Goal: Navigation & Orientation: Find specific page/section

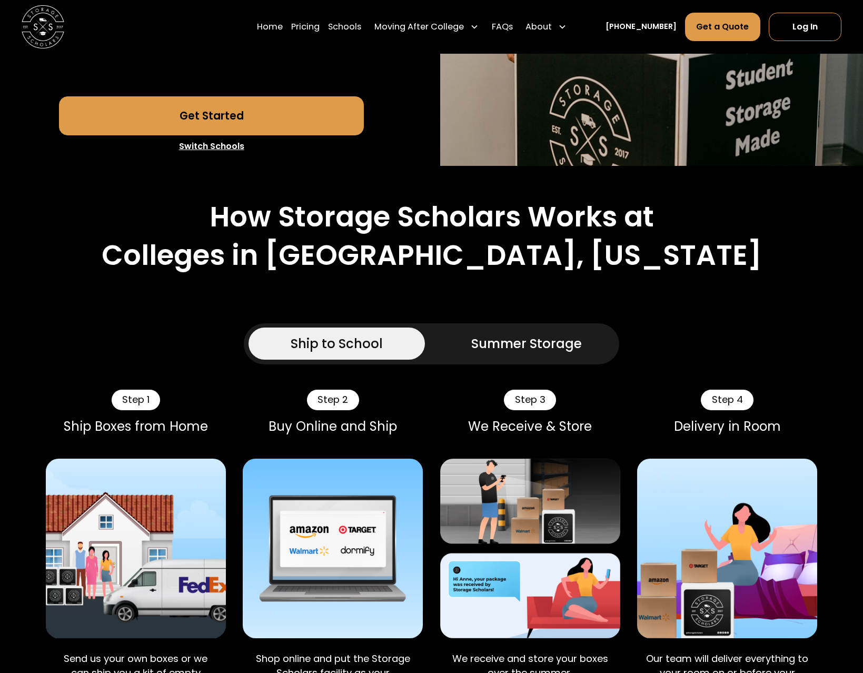
scroll to position [549, 0]
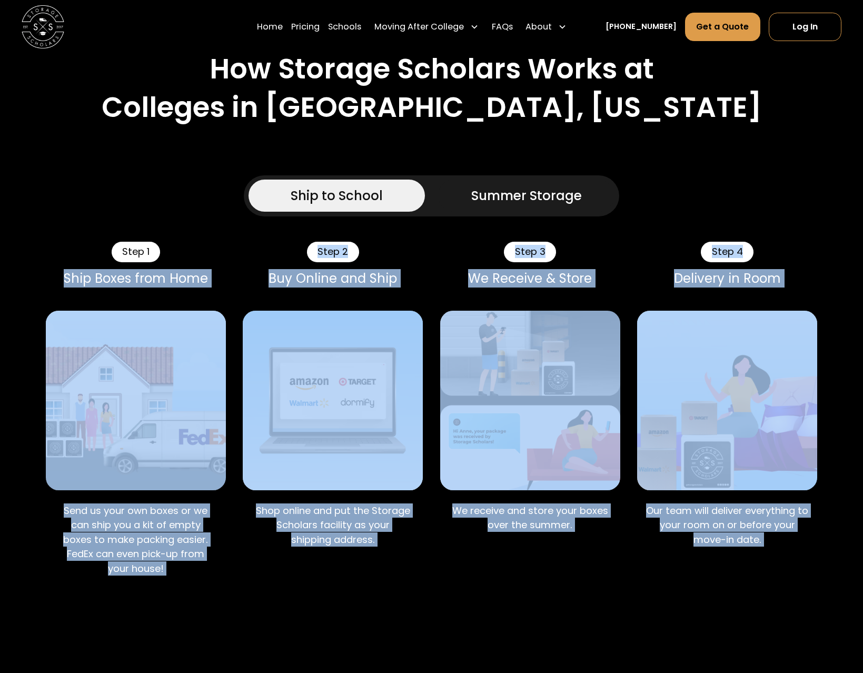
drag, startPoint x: 124, startPoint y: 267, endPoint x: 331, endPoint y: 581, distance: 375.9
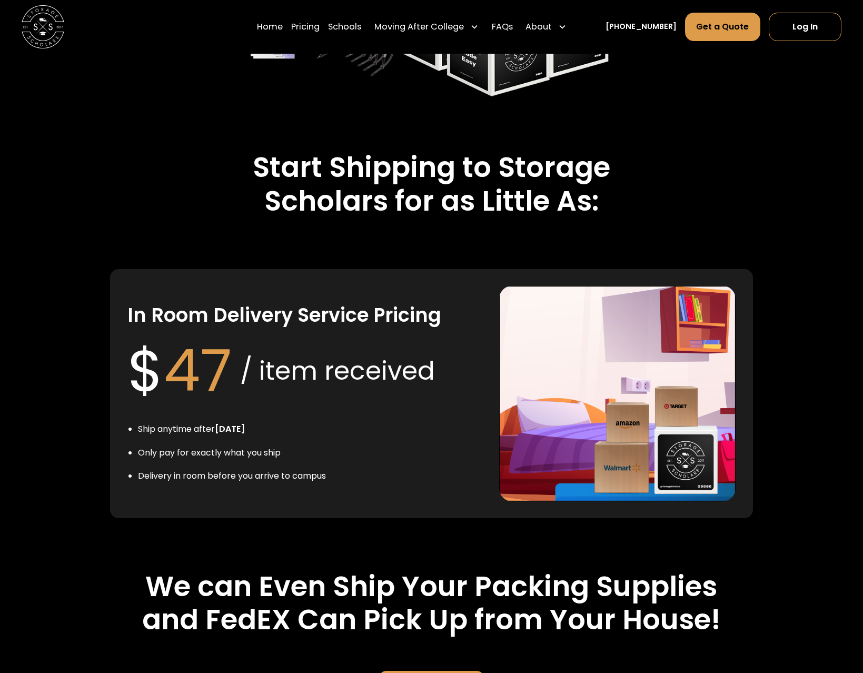
scroll to position [1854, 0]
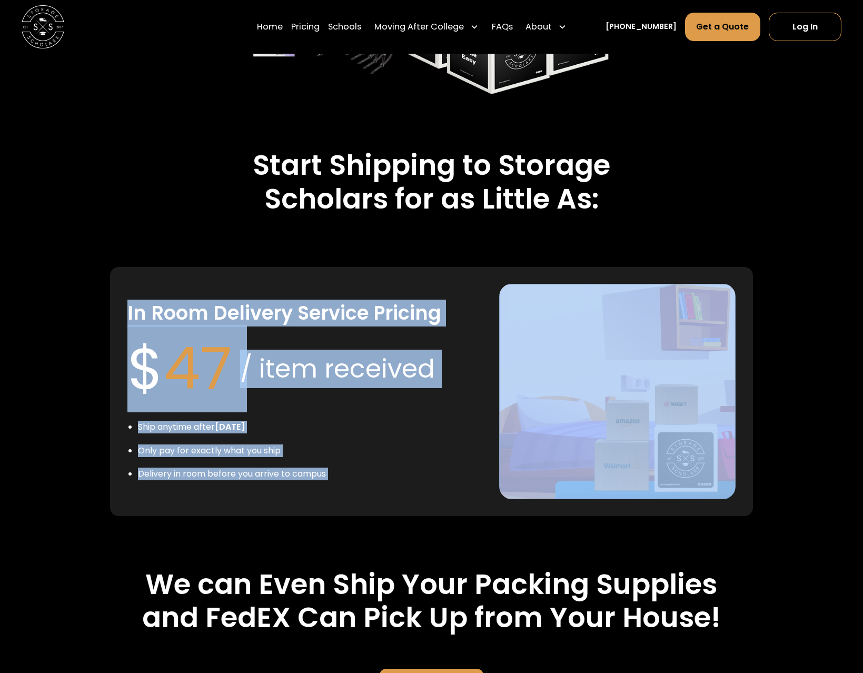
drag, startPoint x: 83, startPoint y: 267, endPoint x: 381, endPoint y: 479, distance: 365.5
click at [380, 480] on div "Start Shipping to Storage Scholars for as Little As: In Room Delivery Service P…" at bounding box center [431, 423] width 771 height 618
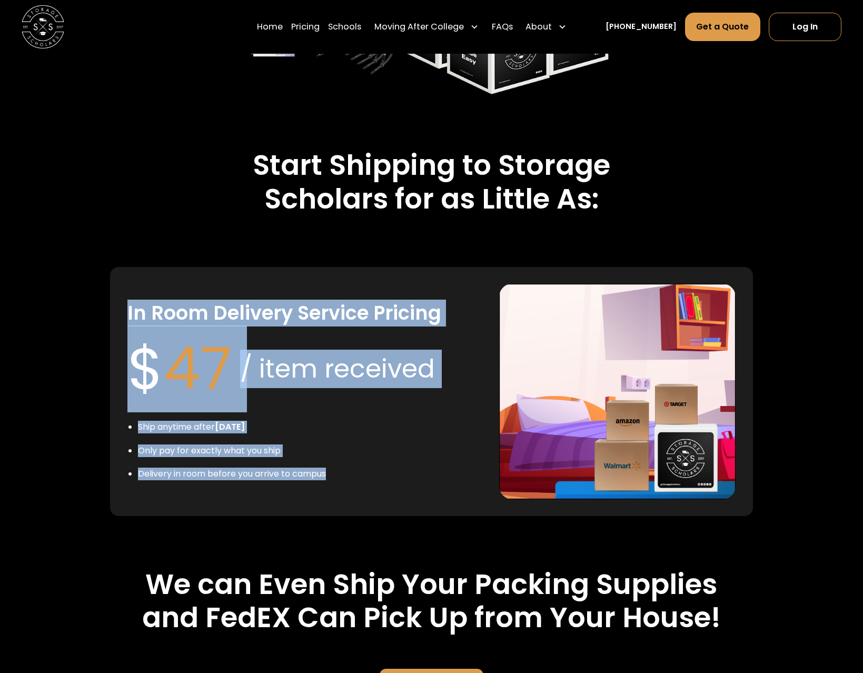
drag, startPoint x: 381, startPoint y: 479, endPoint x: 422, endPoint y: 487, distance: 42.4
click at [381, 479] on div "In Room Delivery Service Pricing $ 47 / item received Ship anytime after [DATE]…" at bounding box center [431, 391] width 643 height 249
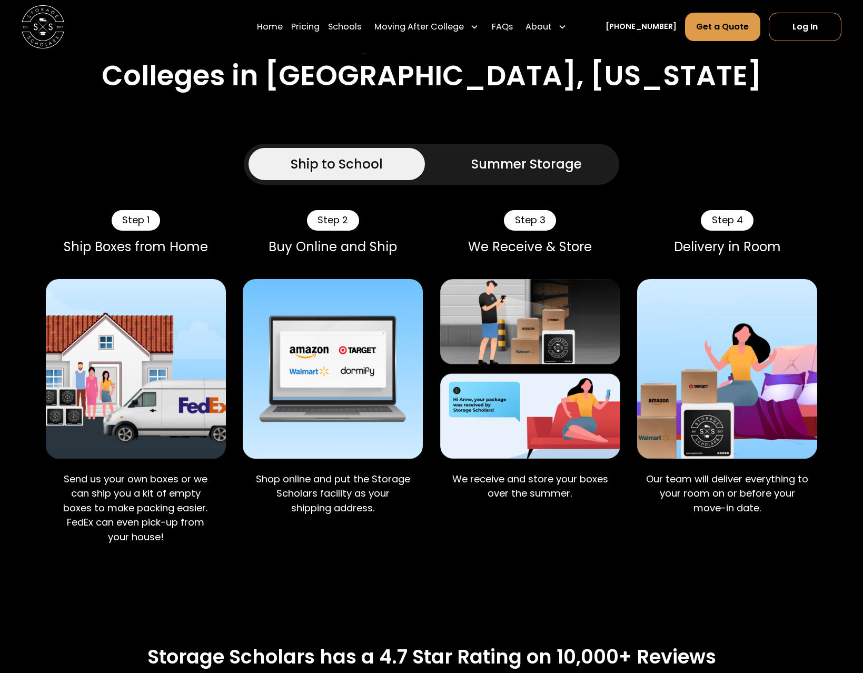
scroll to position [511, 0]
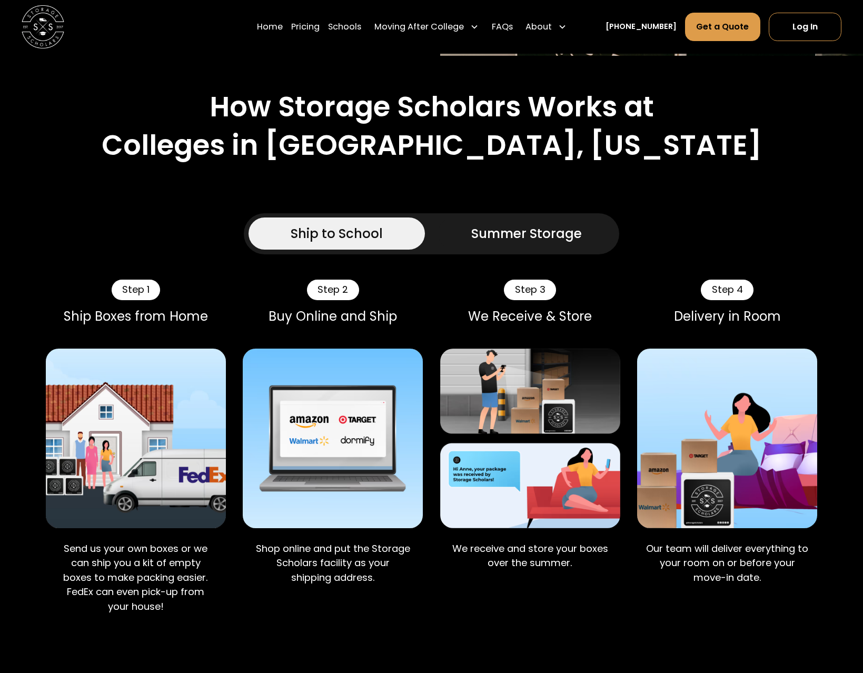
drag, startPoint x: 224, startPoint y: 145, endPoint x: 230, endPoint y: 137, distance: 9.8
drag, startPoint x: 372, startPoint y: 28, endPoint x: 373, endPoint y: 46, distance: 17.9
click at [361, 28] on link "Schools" at bounding box center [344, 27] width 33 height 30
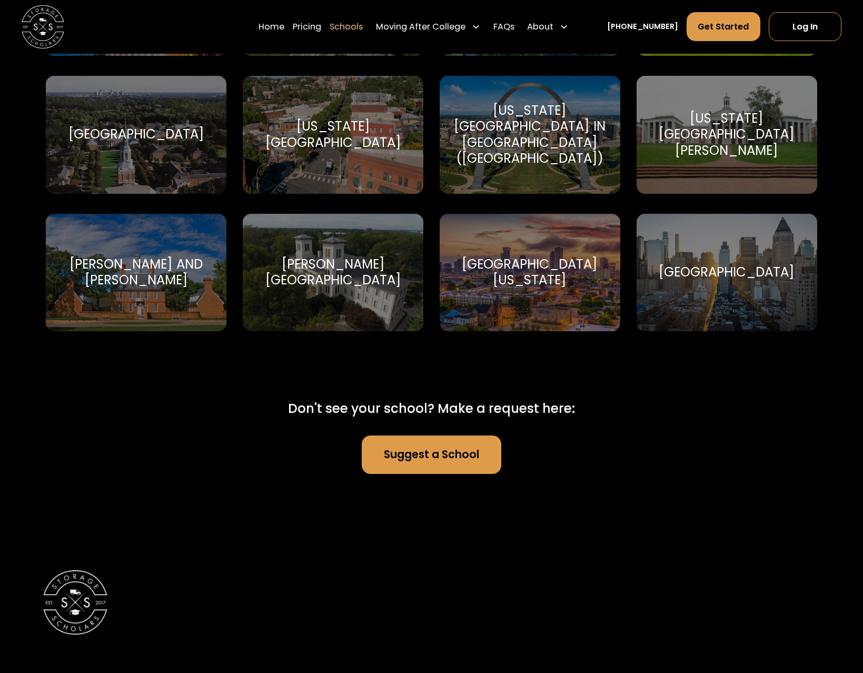
scroll to position [6597, 0]
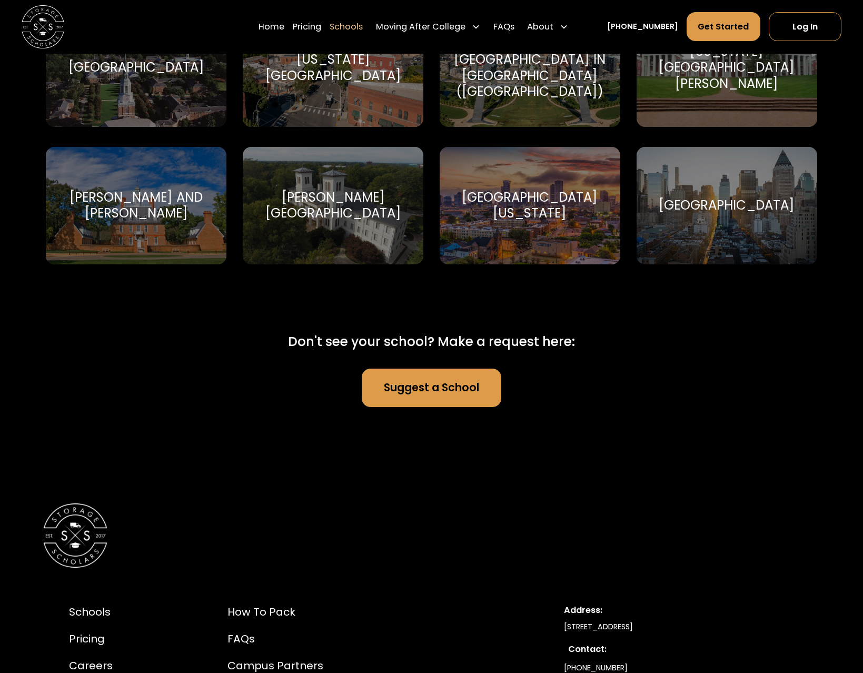
click at [443, 370] on link "Suggest a School" at bounding box center [431, 388] width 139 height 38
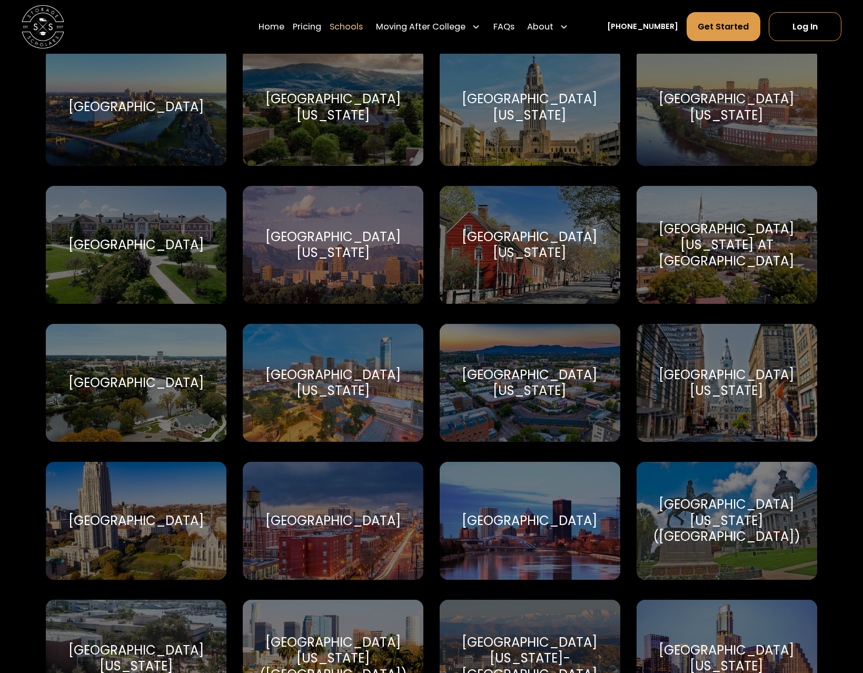
scroll to position [6245, 0]
